Goal: Task Accomplishment & Management: Complete application form

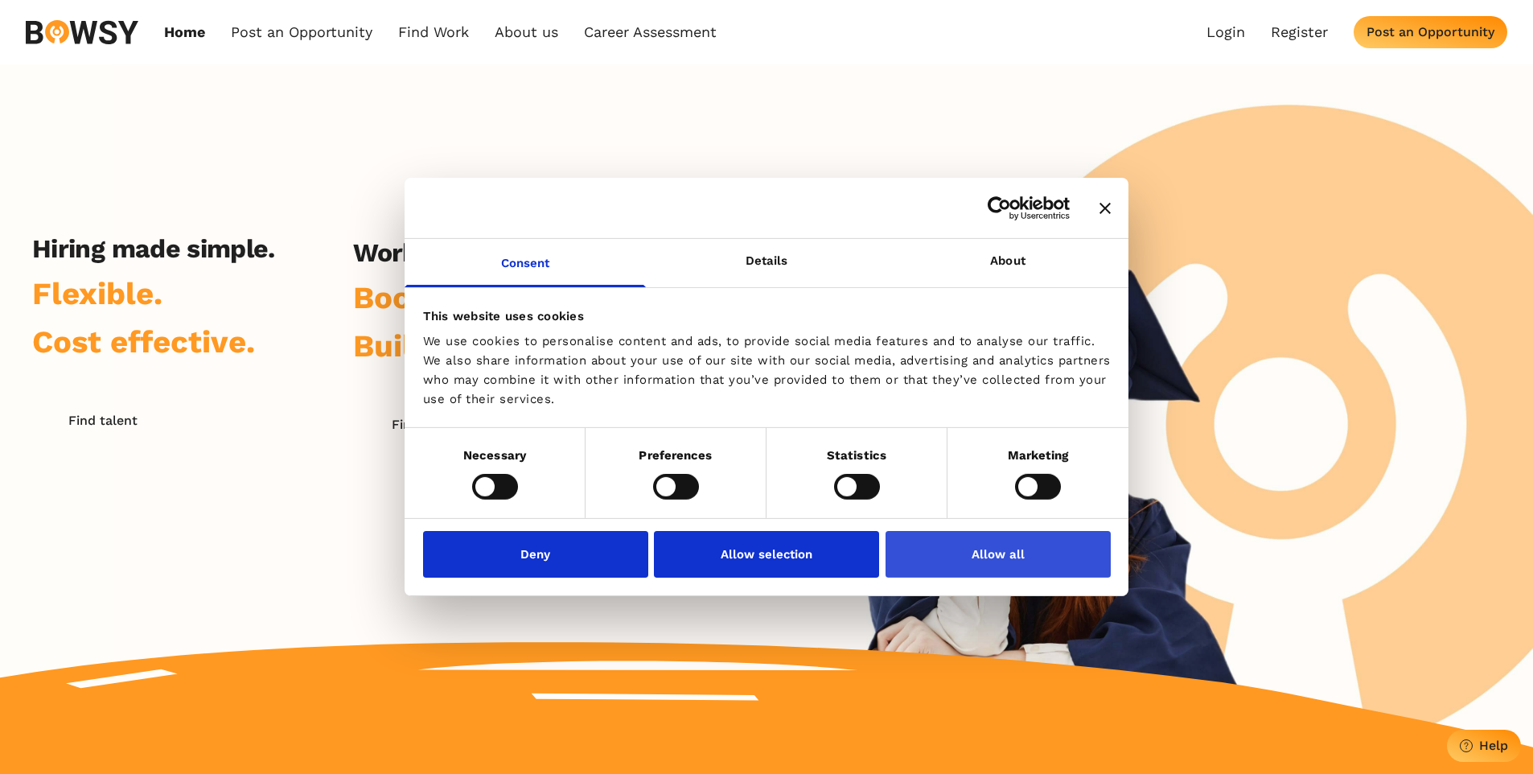
click at [953, 563] on button "Allow all" at bounding box center [998, 554] width 225 height 47
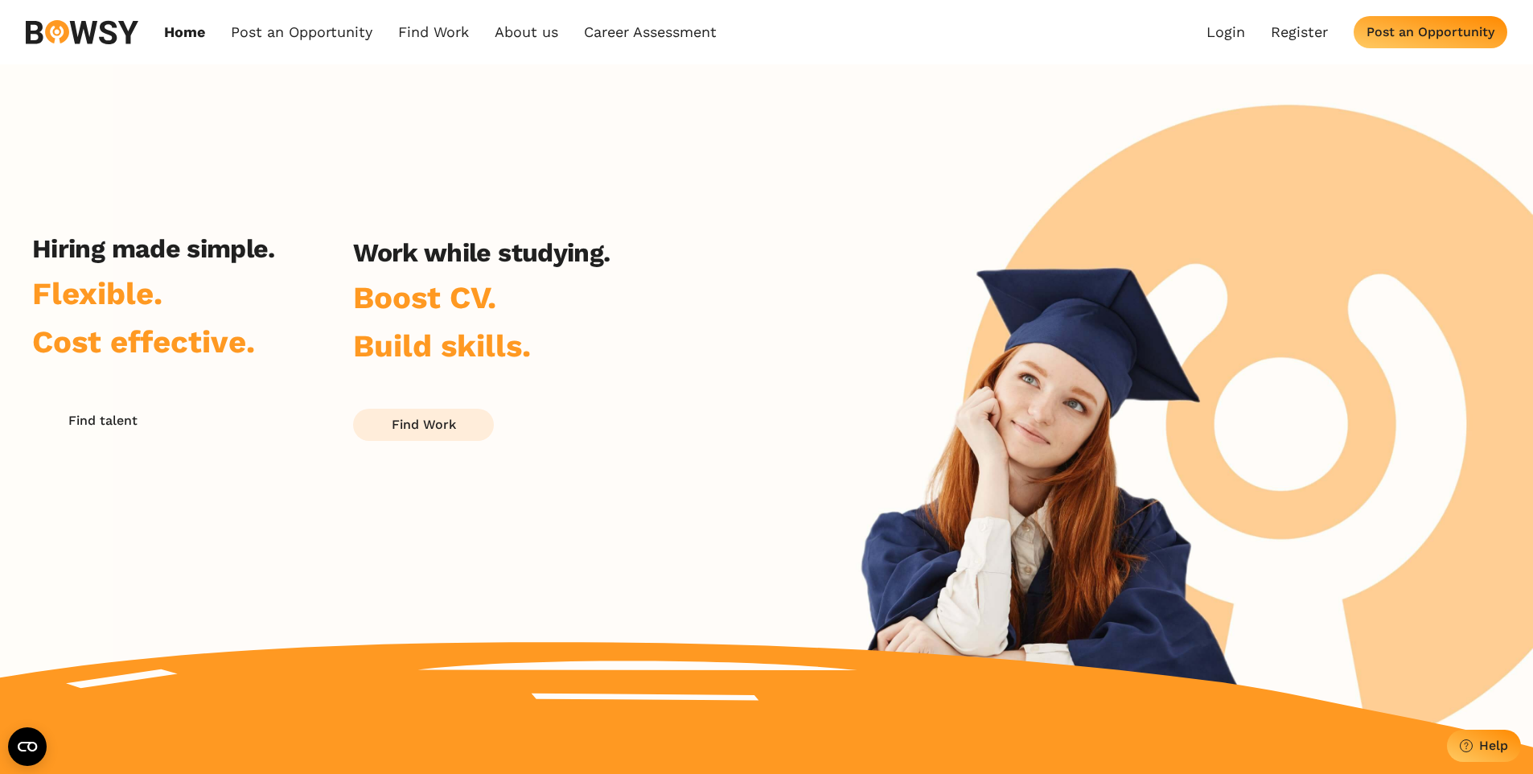
click at [422, 430] on div "Find Work" at bounding box center [424, 424] width 64 height 15
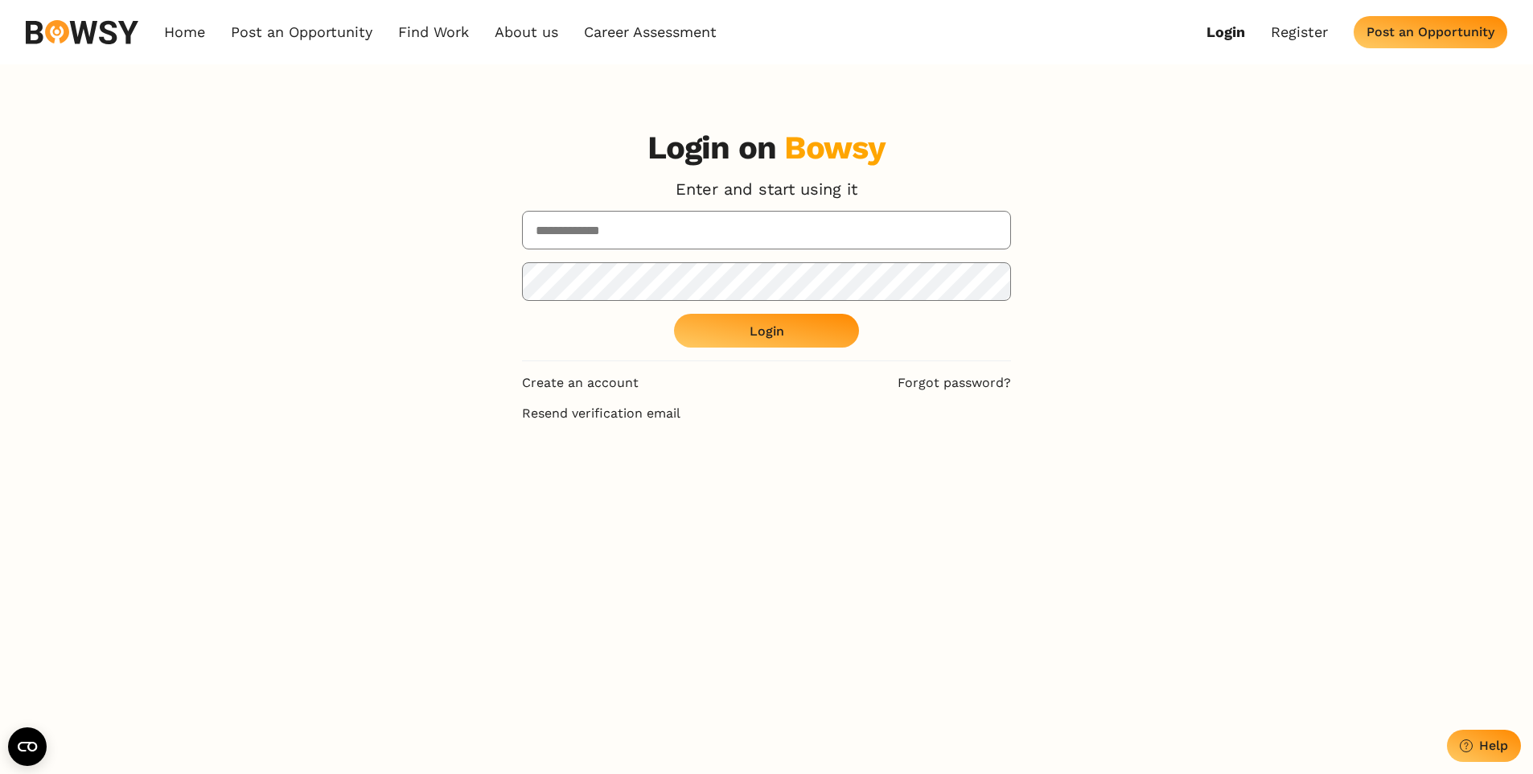
click at [615, 372] on div "Login on Bowsy Enter and start using it Login Create an account Forgot password…" at bounding box center [766, 503] width 515 height 774
click at [611, 389] on link "Create an account" at bounding box center [580, 383] width 117 height 18
